Goal: Task Accomplishment & Management: Use online tool/utility

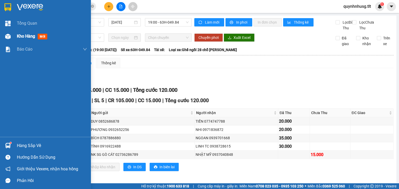
click at [12, 35] on div "Kho hàng mới" at bounding box center [45, 36] width 91 height 13
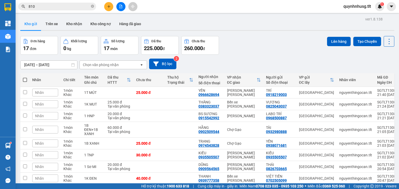
click at [24, 80] on span at bounding box center [25, 80] width 4 height 4
click at [25, 77] on input "checkbox" at bounding box center [25, 77] width 0 height 0
checkbox input "true"
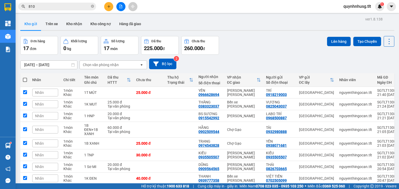
checkbox input "true"
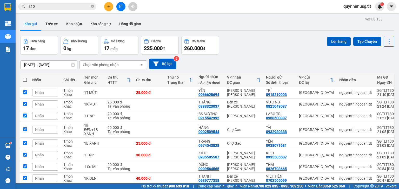
checkbox input "true"
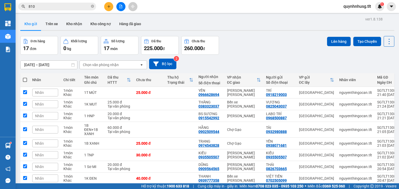
checkbox input "true"
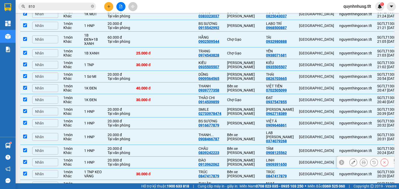
scroll to position [132, 0]
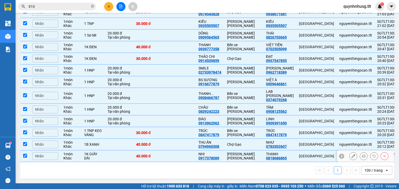
click at [97, 153] on div "1K GIẤY DÀI" at bounding box center [93, 156] width 18 height 8
checkbox input "false"
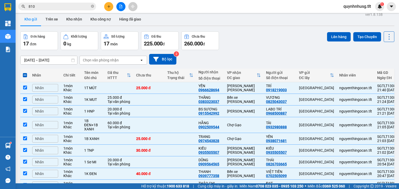
scroll to position [0, 0]
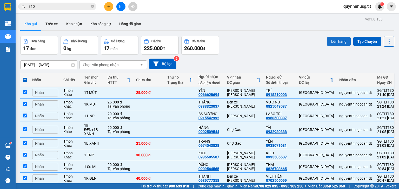
click at [332, 42] on button "Lên hàng" at bounding box center [339, 41] width 24 height 9
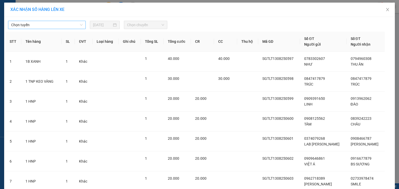
click at [50, 23] on span "Chọn tuyến" at bounding box center [46, 25] width 71 height 8
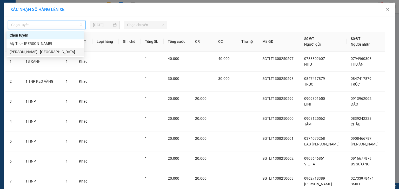
click at [29, 51] on div "[PERSON_NAME] - [GEOGRAPHIC_DATA]" at bounding box center [45, 52] width 71 height 6
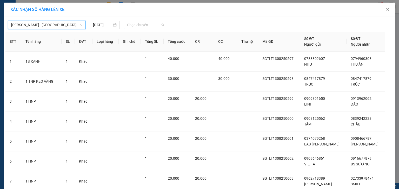
click at [148, 22] on span "Chọn chuyến" at bounding box center [145, 25] width 37 height 8
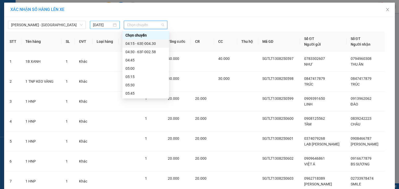
click at [103, 28] on div "[DATE]" at bounding box center [105, 25] width 30 height 8
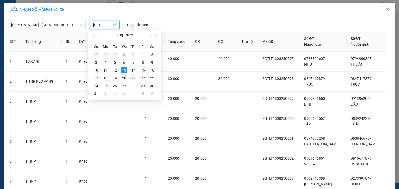
click at [106, 26] on input "[DATE]" at bounding box center [102, 25] width 19 height 6
click at [135, 71] on td "14" at bounding box center [133, 70] width 9 height 8
type input "[DATE]"
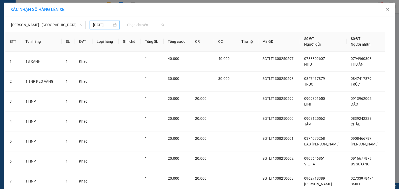
click at [146, 24] on span "Chọn chuyến" at bounding box center [145, 25] width 37 height 8
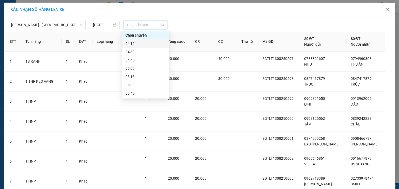
click at [142, 44] on div "04:15" at bounding box center [145, 44] width 40 height 6
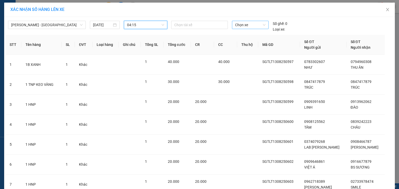
click at [251, 25] on span "Chọn xe" at bounding box center [250, 25] width 30 height 8
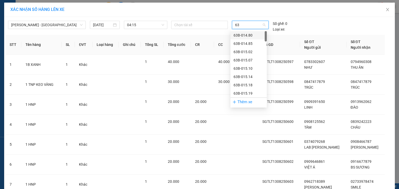
type input "637"
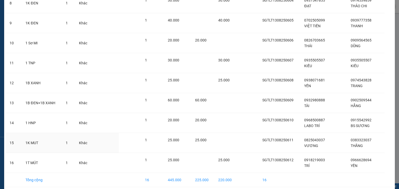
scroll to position [219, 0]
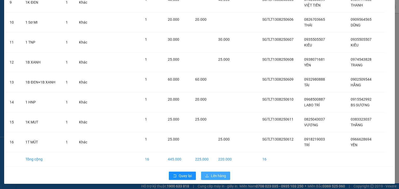
click at [214, 173] on span "Lên hàng" at bounding box center [218, 176] width 15 height 6
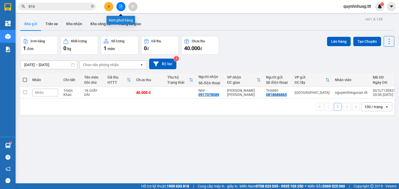
click at [120, 3] on button at bounding box center [120, 6] width 9 height 9
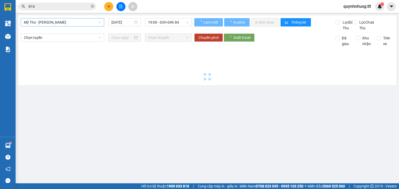
click at [46, 23] on span "Mỹ Tho - [PERSON_NAME]" at bounding box center [62, 22] width 77 height 8
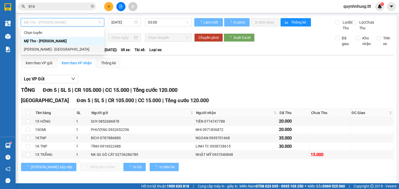
click at [43, 49] on div "[PERSON_NAME] - [GEOGRAPHIC_DATA]" at bounding box center [62, 49] width 77 height 6
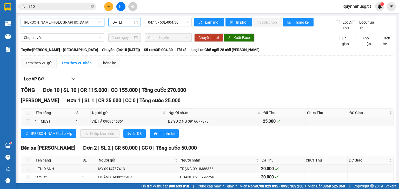
click at [110, 22] on div "[DATE]" at bounding box center [124, 22] width 32 height 8
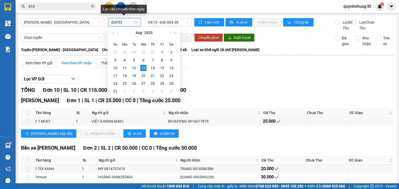
click at [114, 22] on input "[DATE]" at bounding box center [121, 22] width 21 height 6
drag, startPoint x: 154, startPoint y: 66, endPoint x: 157, endPoint y: 40, distance: 26.4
click at [154, 66] on div "14" at bounding box center [153, 68] width 6 height 6
type input "[DATE]"
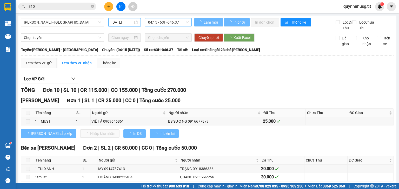
click at [160, 21] on span "04:15 - 63H-046.37" at bounding box center [168, 22] width 41 height 8
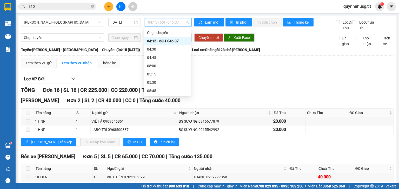
click at [165, 41] on div "04:15 - 63H-046.37" at bounding box center [167, 41] width 40 height 6
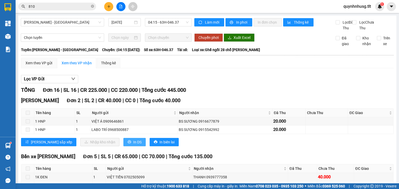
click at [123, 146] on button "In DS" at bounding box center [134, 142] width 22 height 8
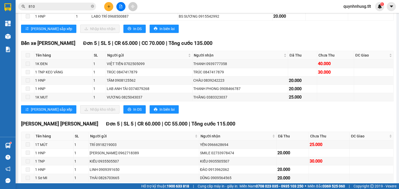
scroll to position [125, 0]
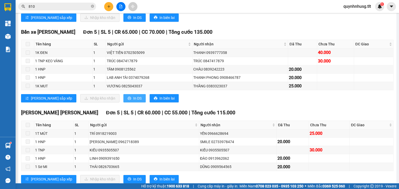
click at [133, 101] on span "In DS" at bounding box center [137, 99] width 8 height 6
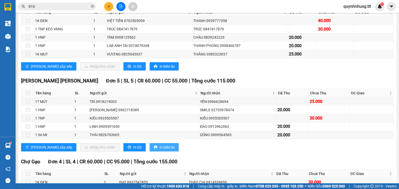
scroll to position [187, 0]
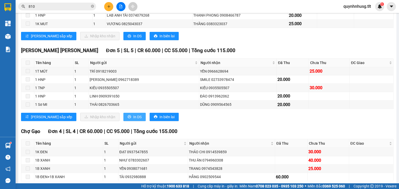
click at [123, 121] on button "In DS" at bounding box center [134, 117] width 22 height 8
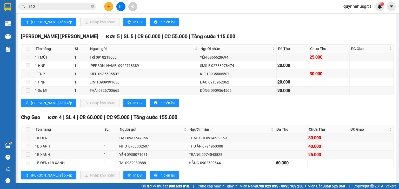
scroll to position [216, 0]
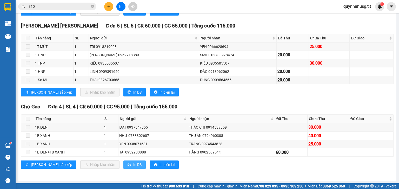
click at [133, 164] on span "In DS" at bounding box center [137, 165] width 8 height 6
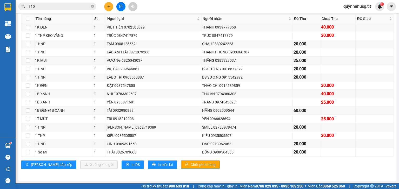
click at [181, 162] on button "Chốt phơi hàng" at bounding box center [200, 165] width 39 height 8
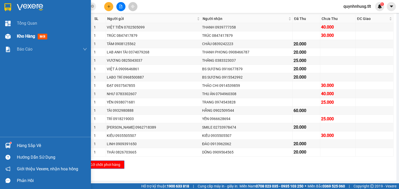
drag, startPoint x: 26, startPoint y: 41, endPoint x: 23, endPoint y: 38, distance: 4.0
click at [25, 40] on div "Kho hàng mới" at bounding box center [52, 36] width 70 height 13
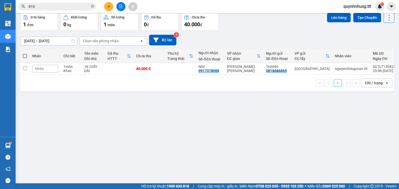
click at [388, 20] on icon at bounding box center [388, 17] width 1 height 5
click at [373, 53] on span "Làm mới" at bounding box center [378, 49] width 14 height 5
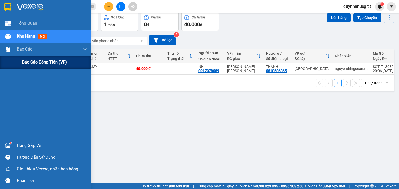
click at [25, 57] on div "Báo cáo dòng tiền (VP)" at bounding box center [54, 62] width 65 height 13
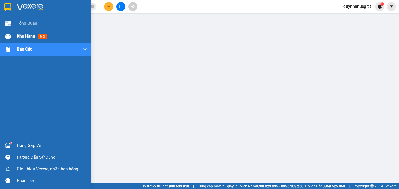
click at [24, 36] on span "Kho hàng" at bounding box center [26, 36] width 18 height 5
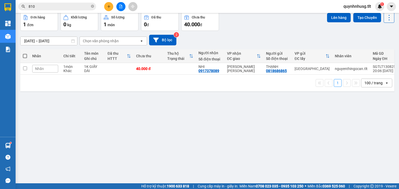
click at [385, 21] on icon at bounding box center [388, 17] width 7 height 7
click at [376, 55] on li "Làm mới" at bounding box center [376, 49] width 39 height 9
click at [388, 21] on icon at bounding box center [388, 17] width 7 height 7
click at [378, 53] on span "Làm mới" at bounding box center [378, 49] width 14 height 5
